Goal: Navigation & Orientation: Find specific page/section

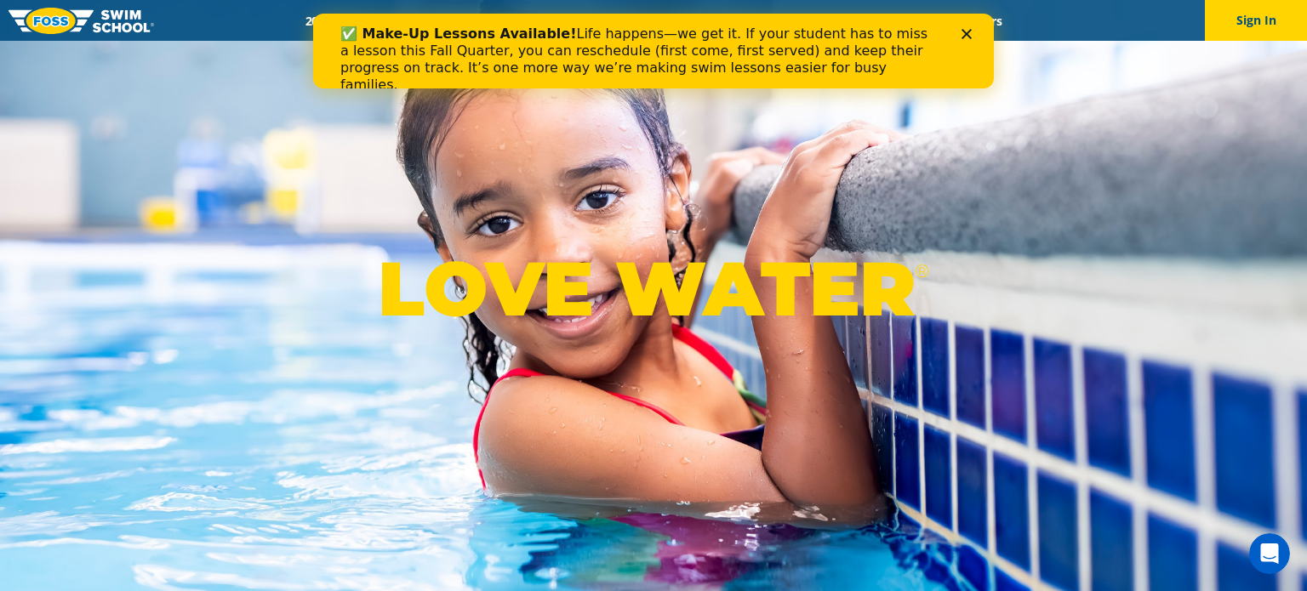
click at [967, 35] on icon "Close" at bounding box center [966, 34] width 10 height 10
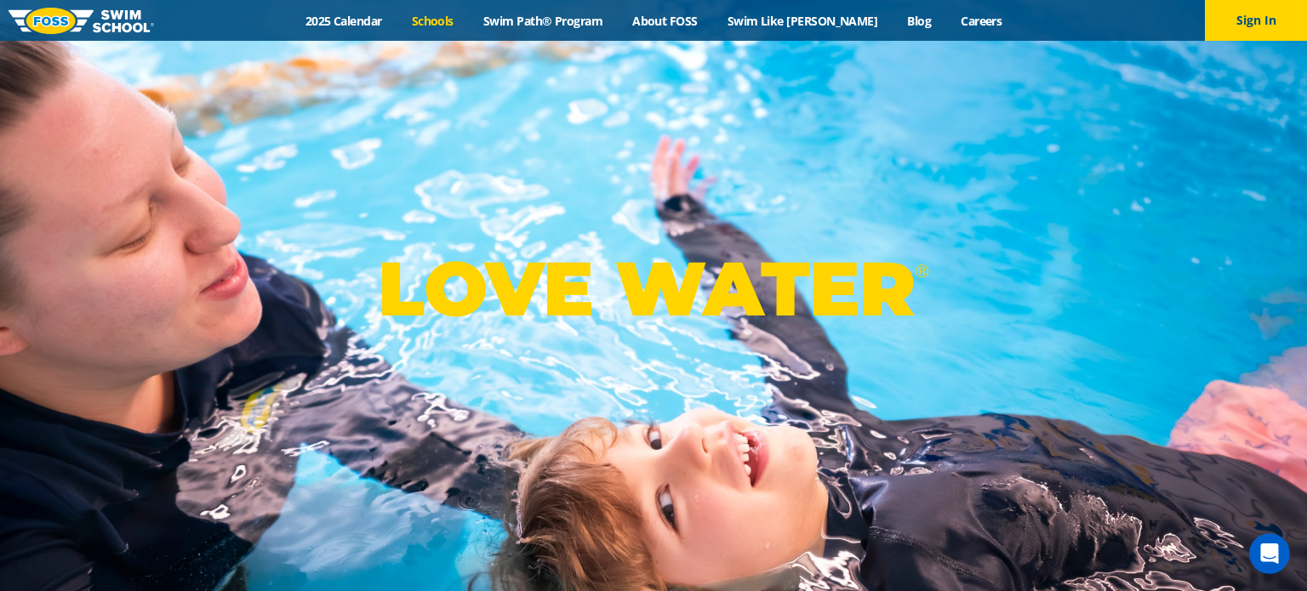
click at [451, 27] on link "Schools" at bounding box center [431, 21] width 71 height 16
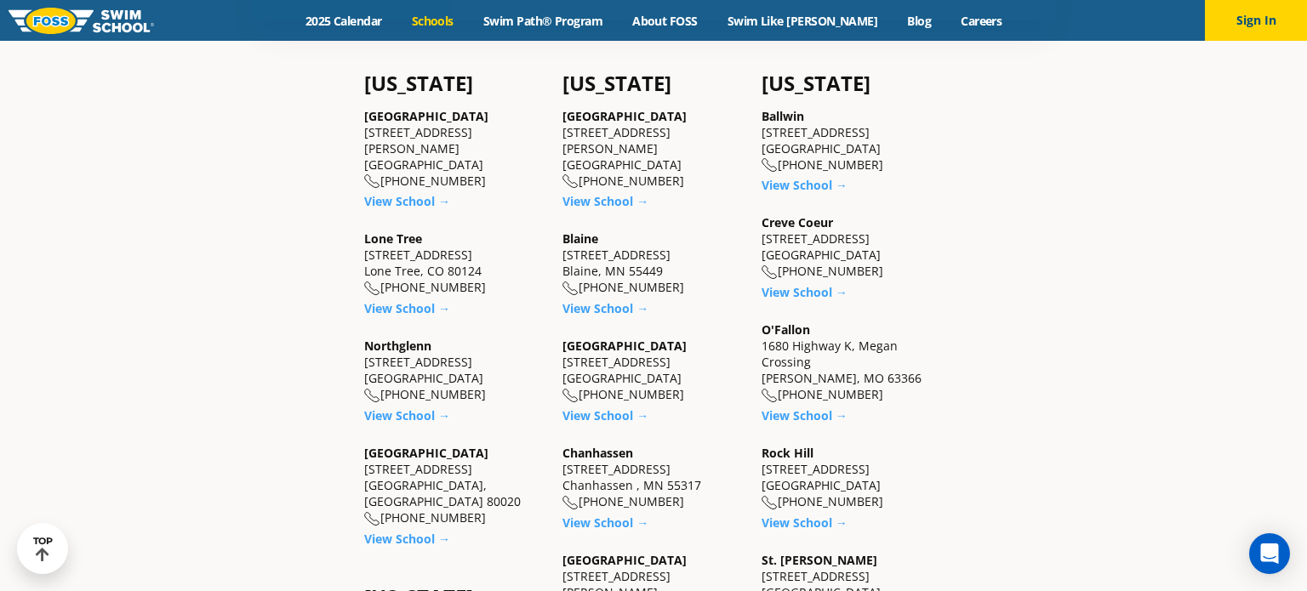
scroll to position [545, 0]
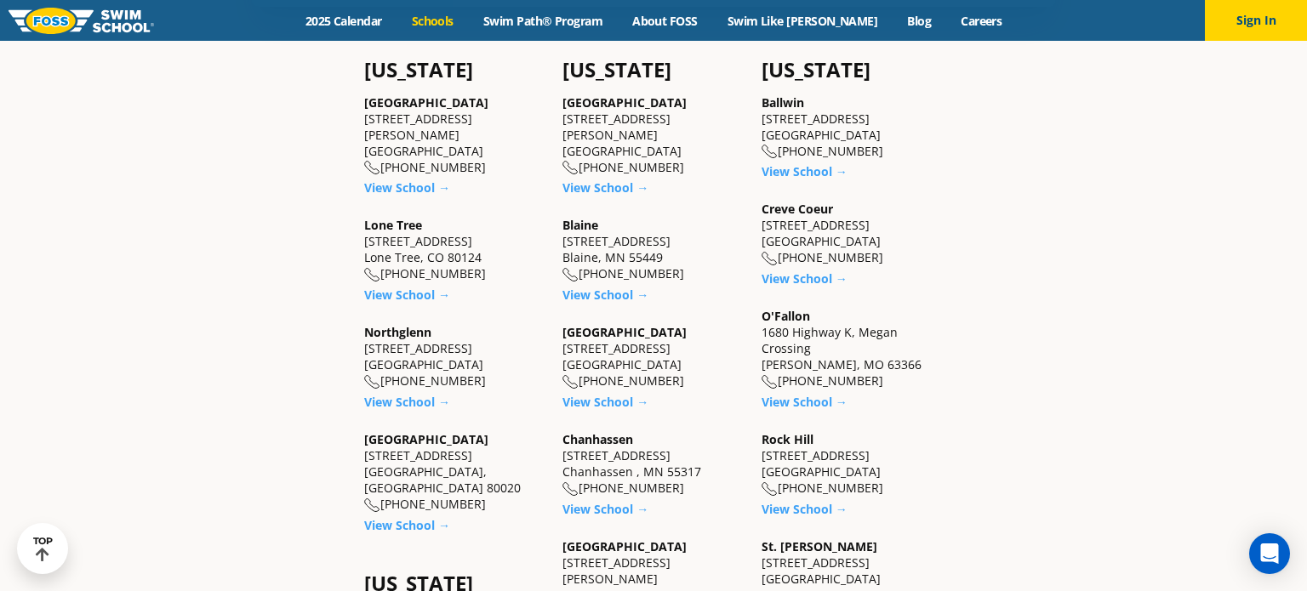
click at [438, 431] on link "Westminster" at bounding box center [426, 439] width 124 height 16
